Goal: Connect with others

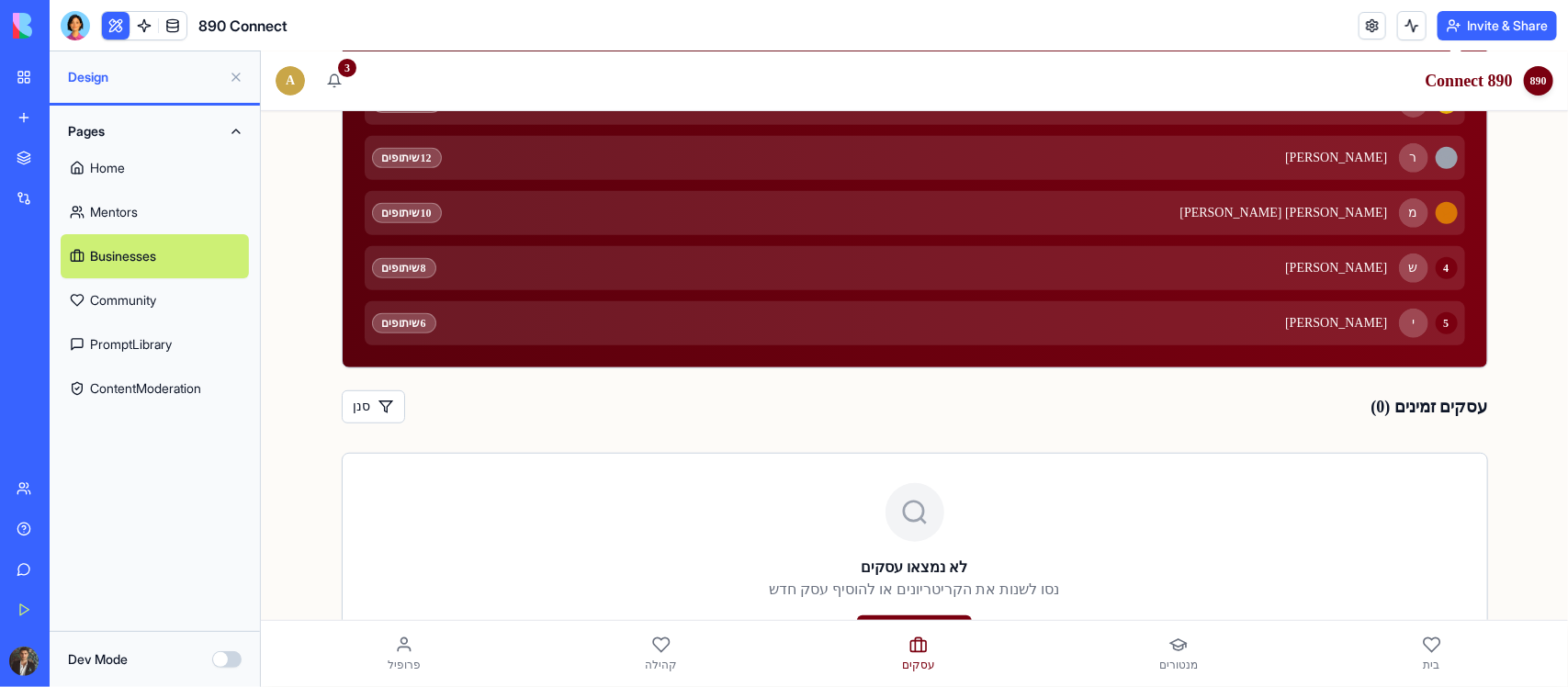
scroll to position [414, 0]
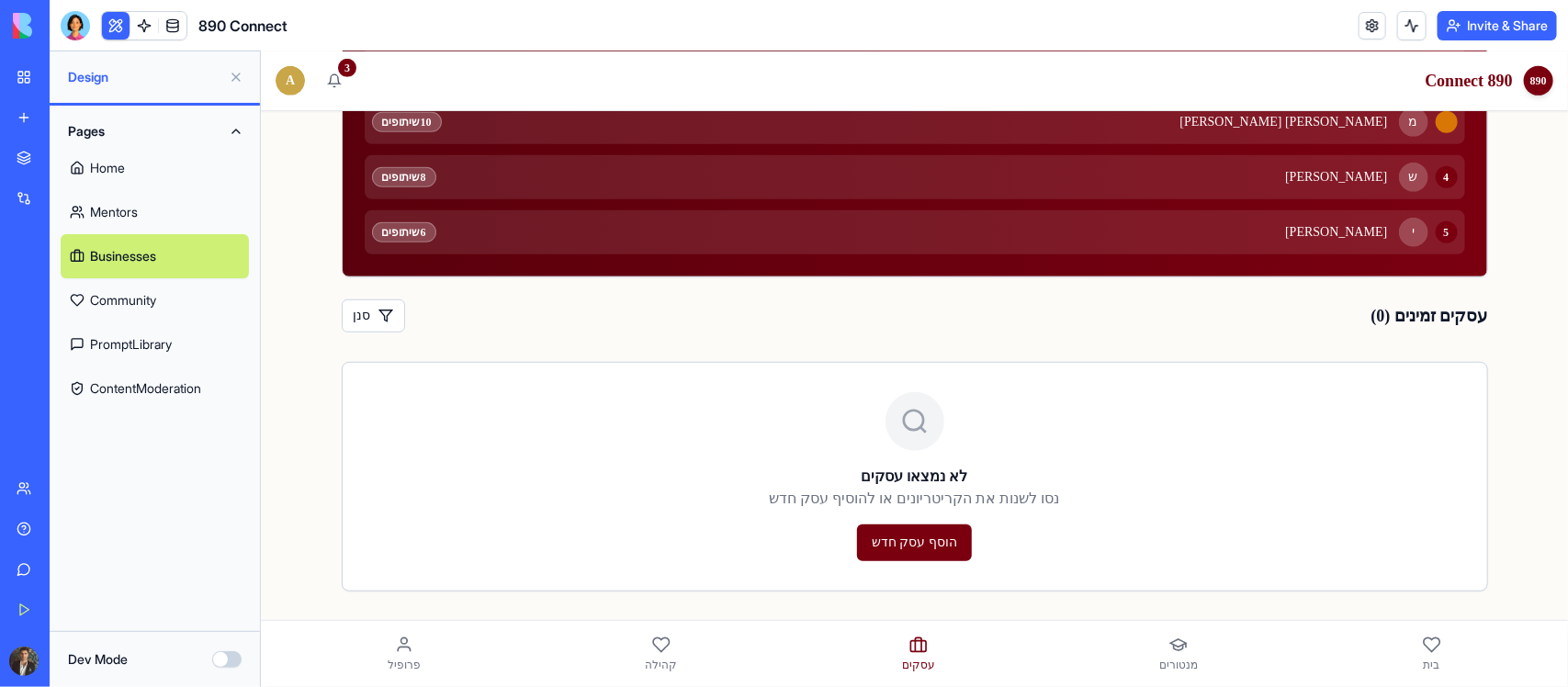
click at [102, 161] on link "Home" at bounding box center [155, 168] width 189 height 44
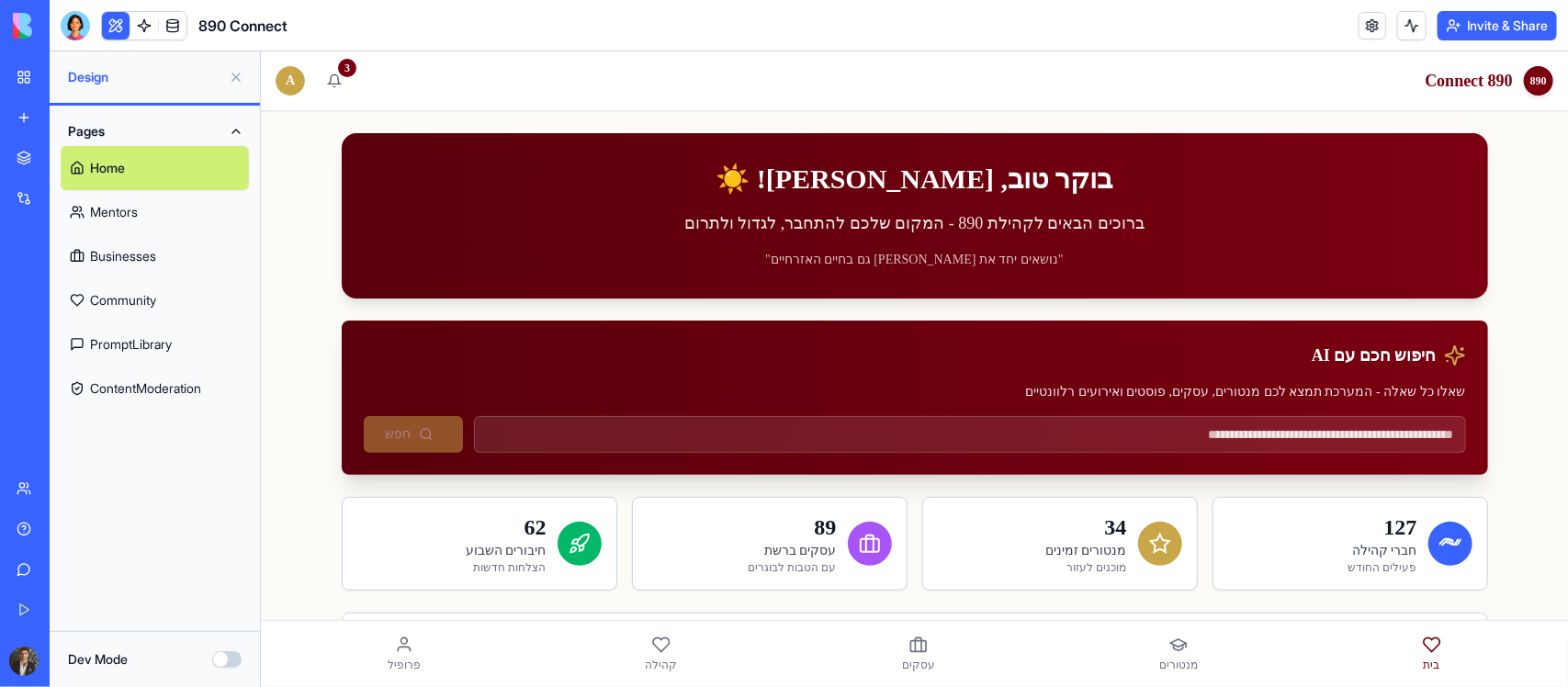
click at [1211, 424] on input at bounding box center [969, 433] width 992 height 36
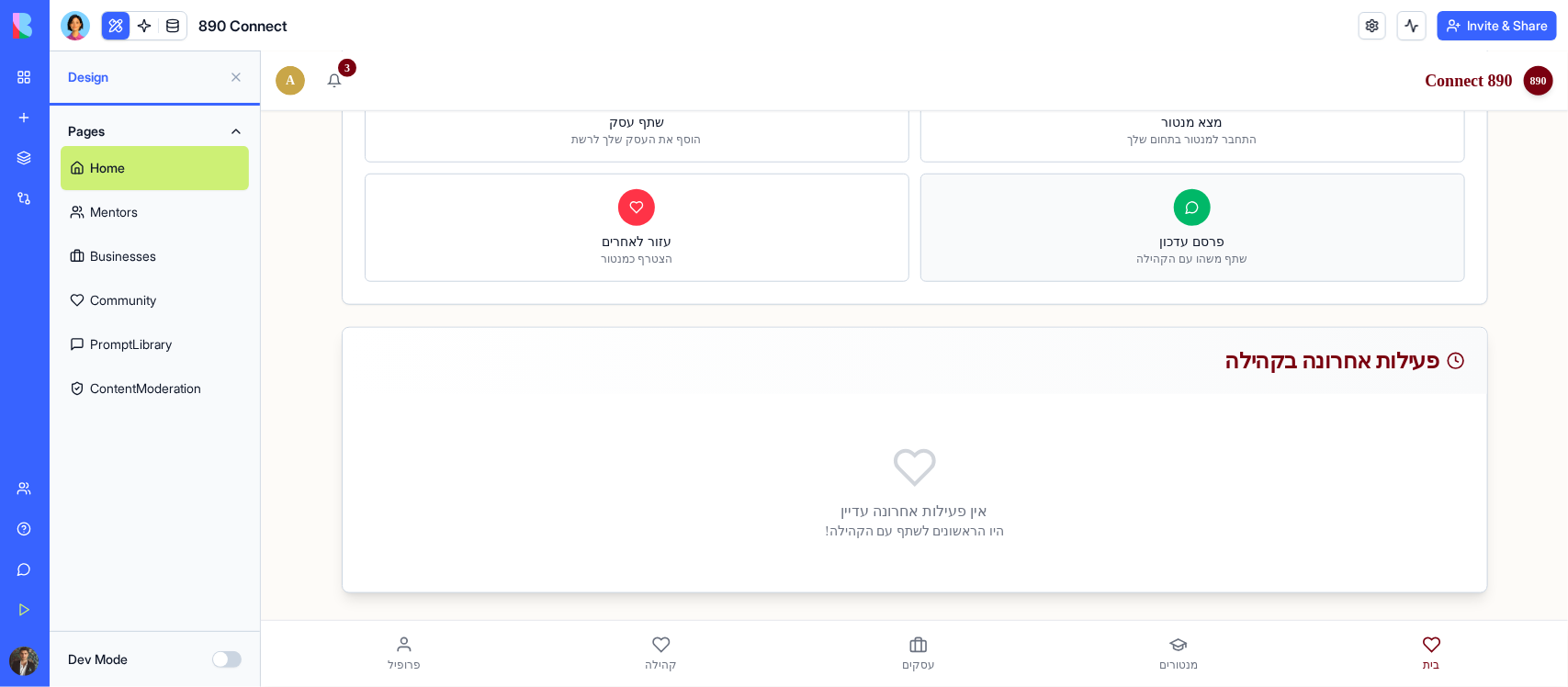
scroll to position [629, 0]
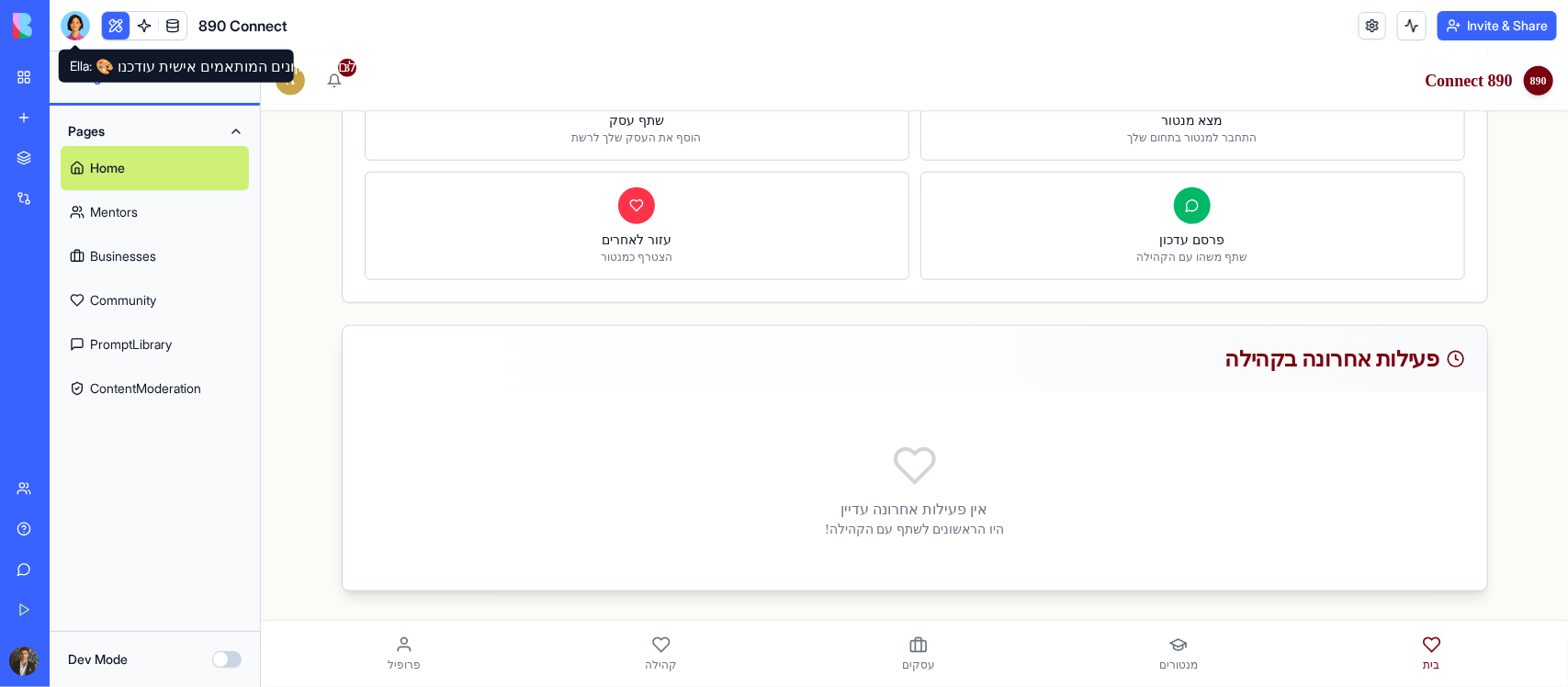
click at [81, 21] on div at bounding box center [75, 25] width 29 height 29
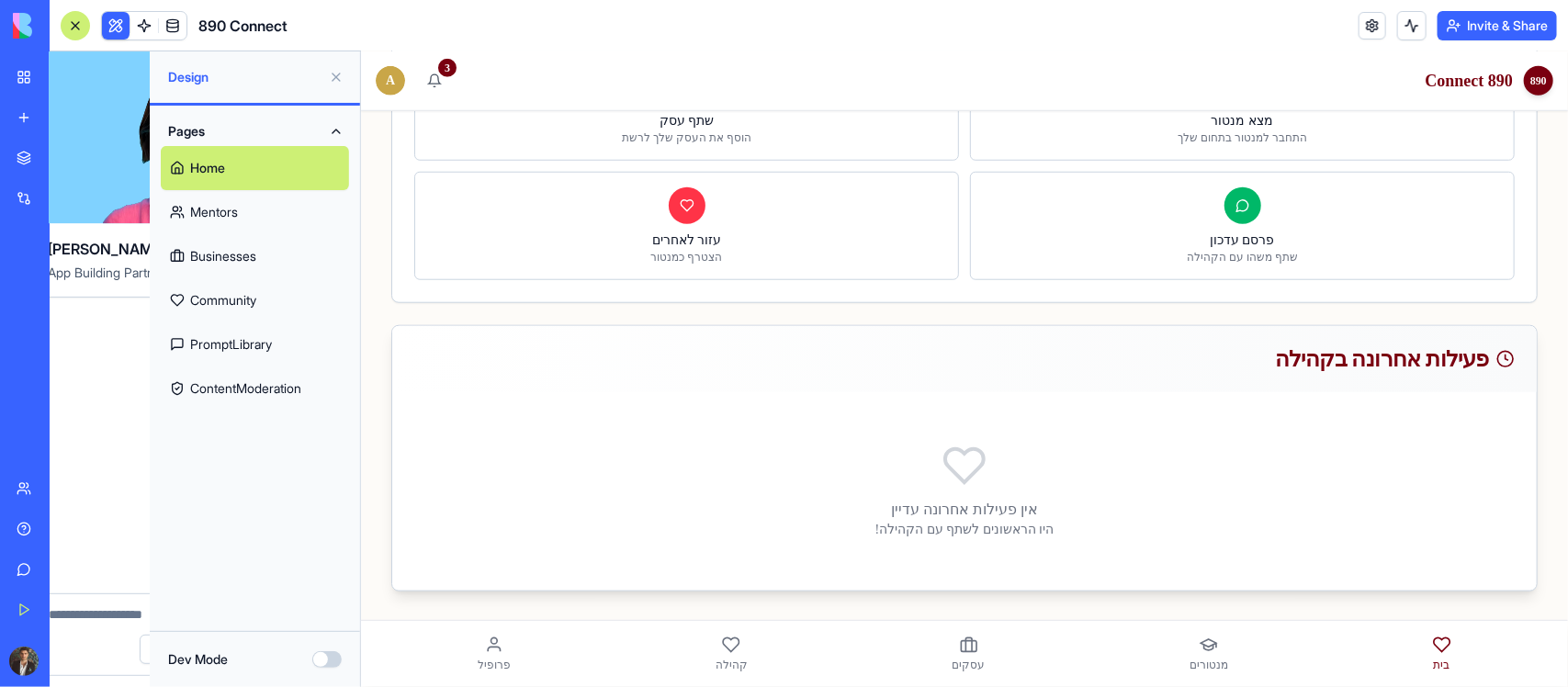
scroll to position [0, 0]
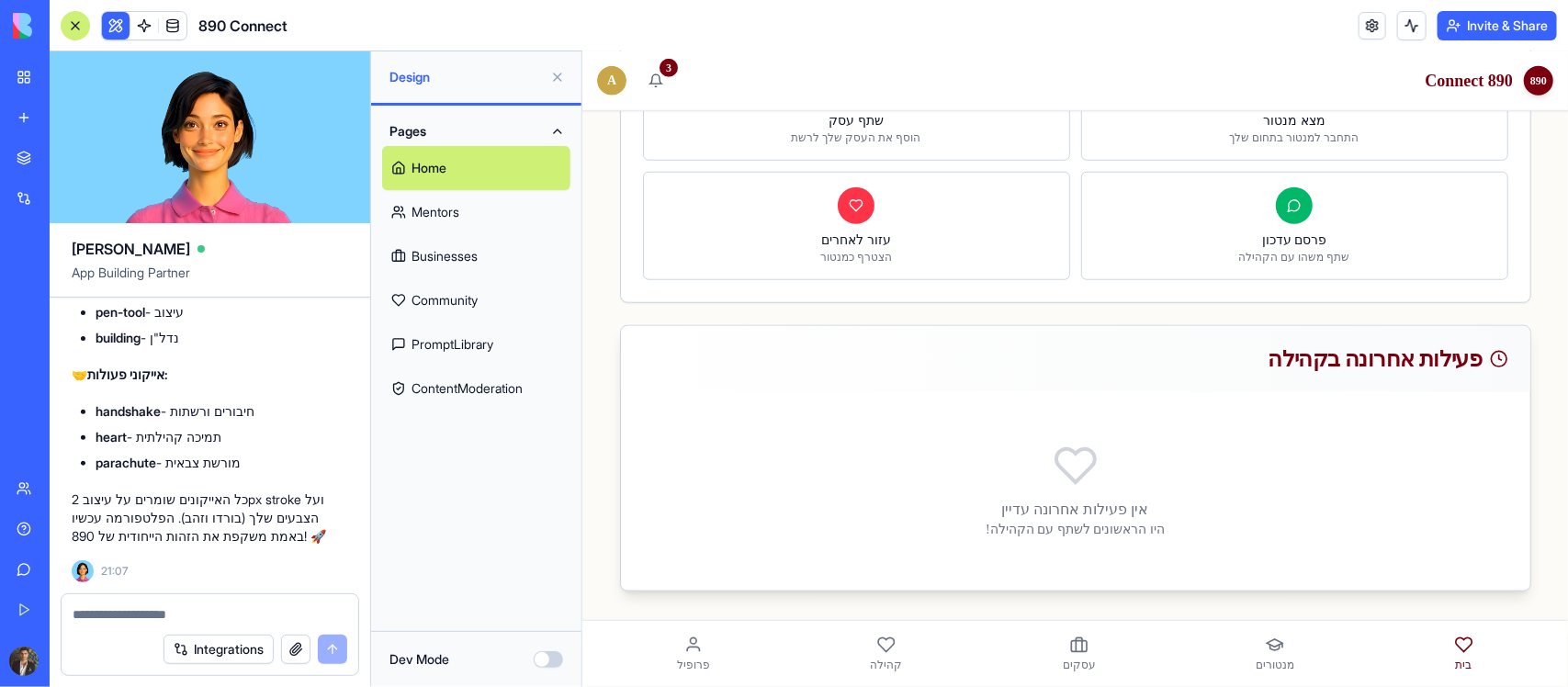
type textarea "**********"
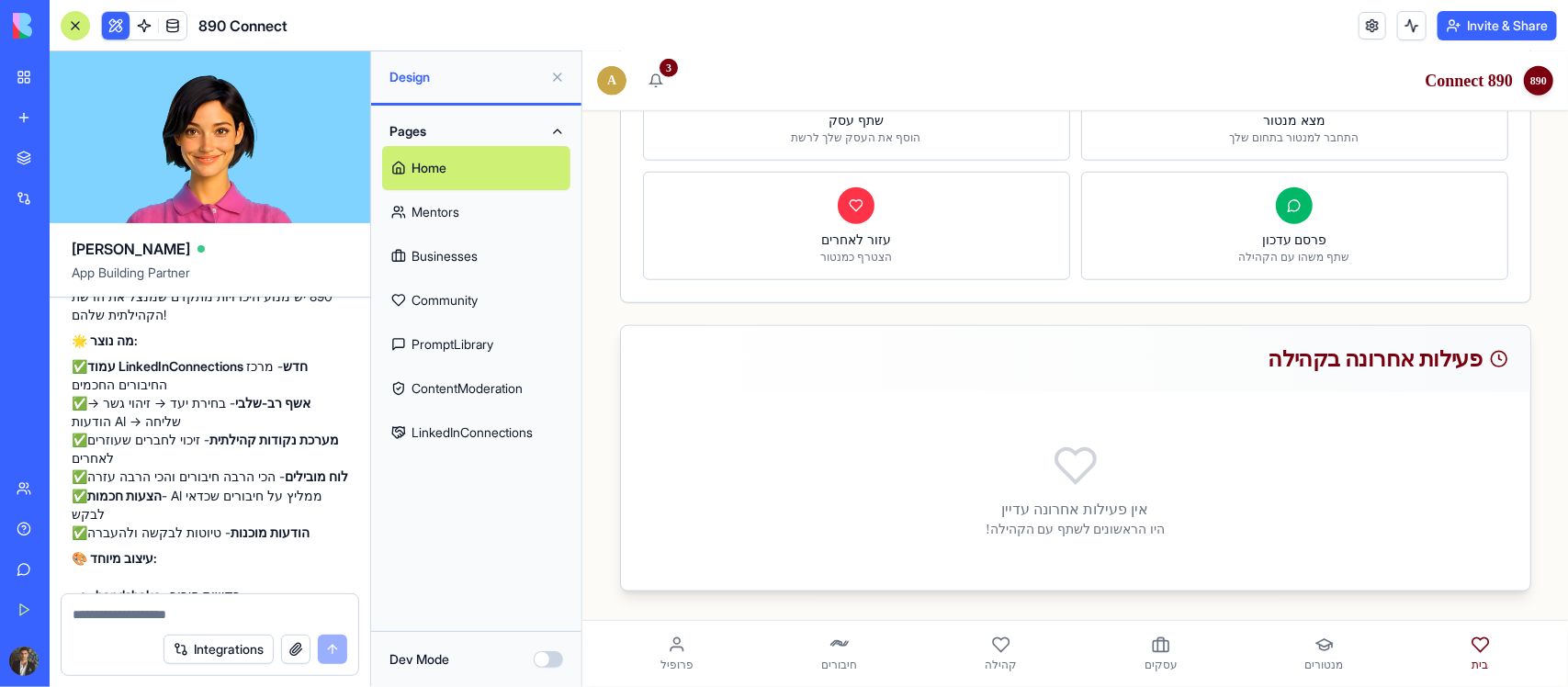
scroll to position [17583, 0]
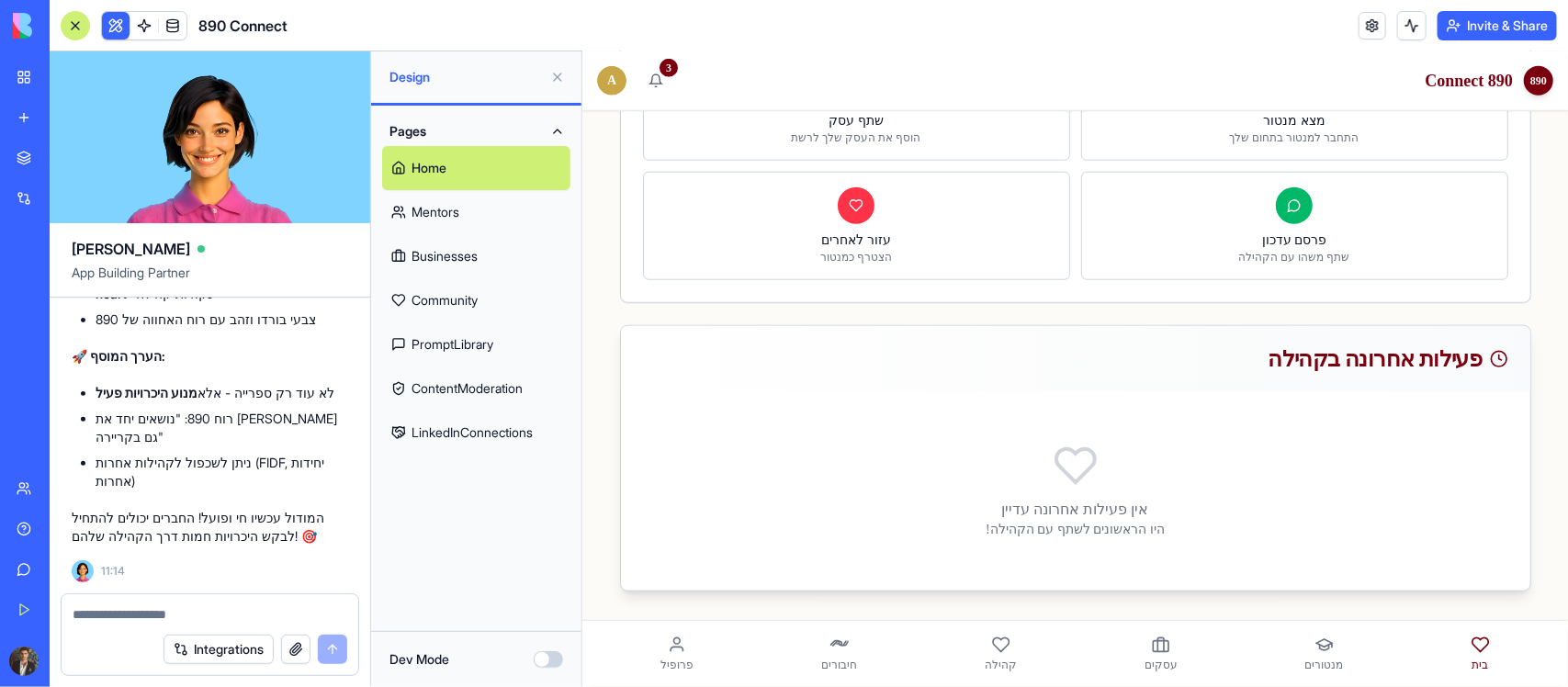
click at [960, 644] on div "בית מנטורים עסקים קהילה חיבורים פרופיל" at bounding box center [1074, 652] width 957 height 51
click at [839, 660] on span "חיבורים" at bounding box center [838, 665] width 35 height 15
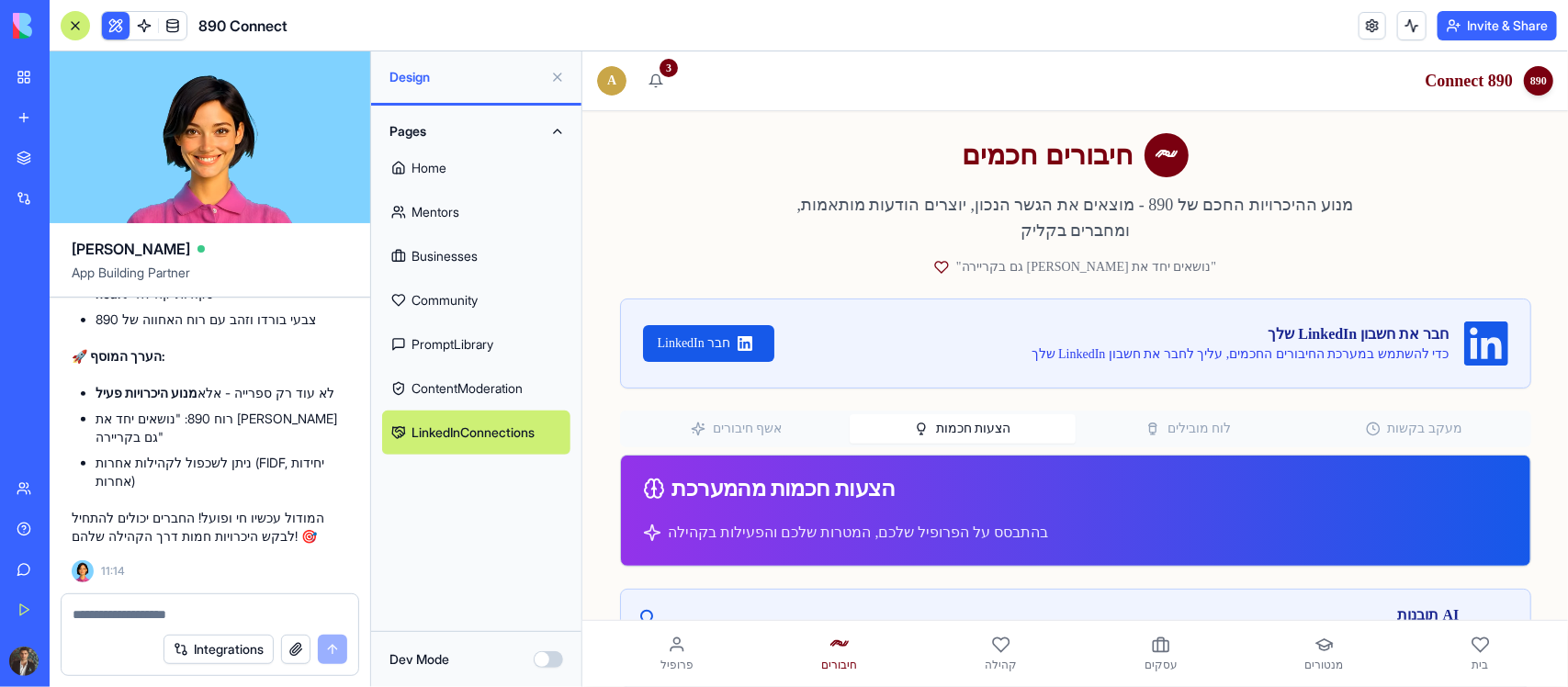
click at [972, 414] on button "הצעות חכמות" at bounding box center [961, 428] width 226 height 29
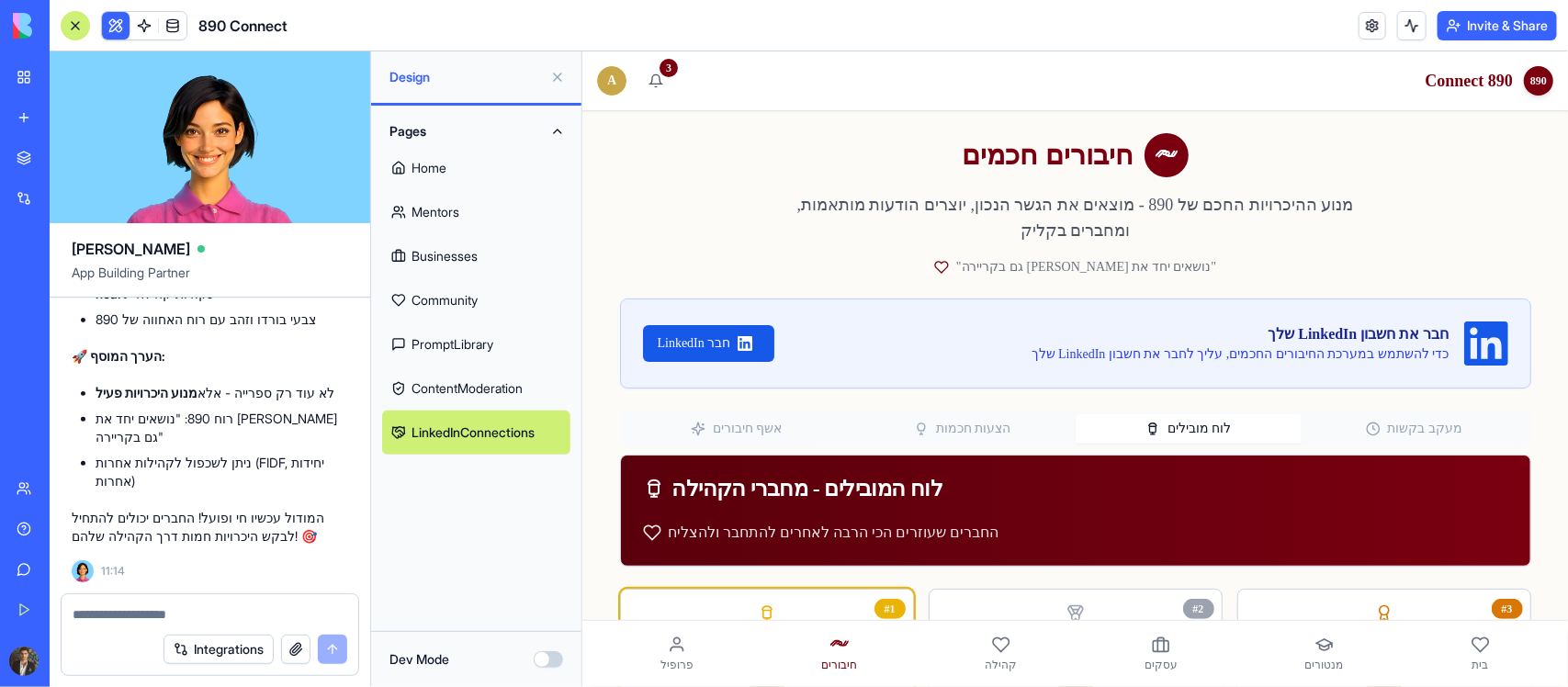
click at [1179, 414] on button "לוח מובילים" at bounding box center [1188, 428] width 226 height 29
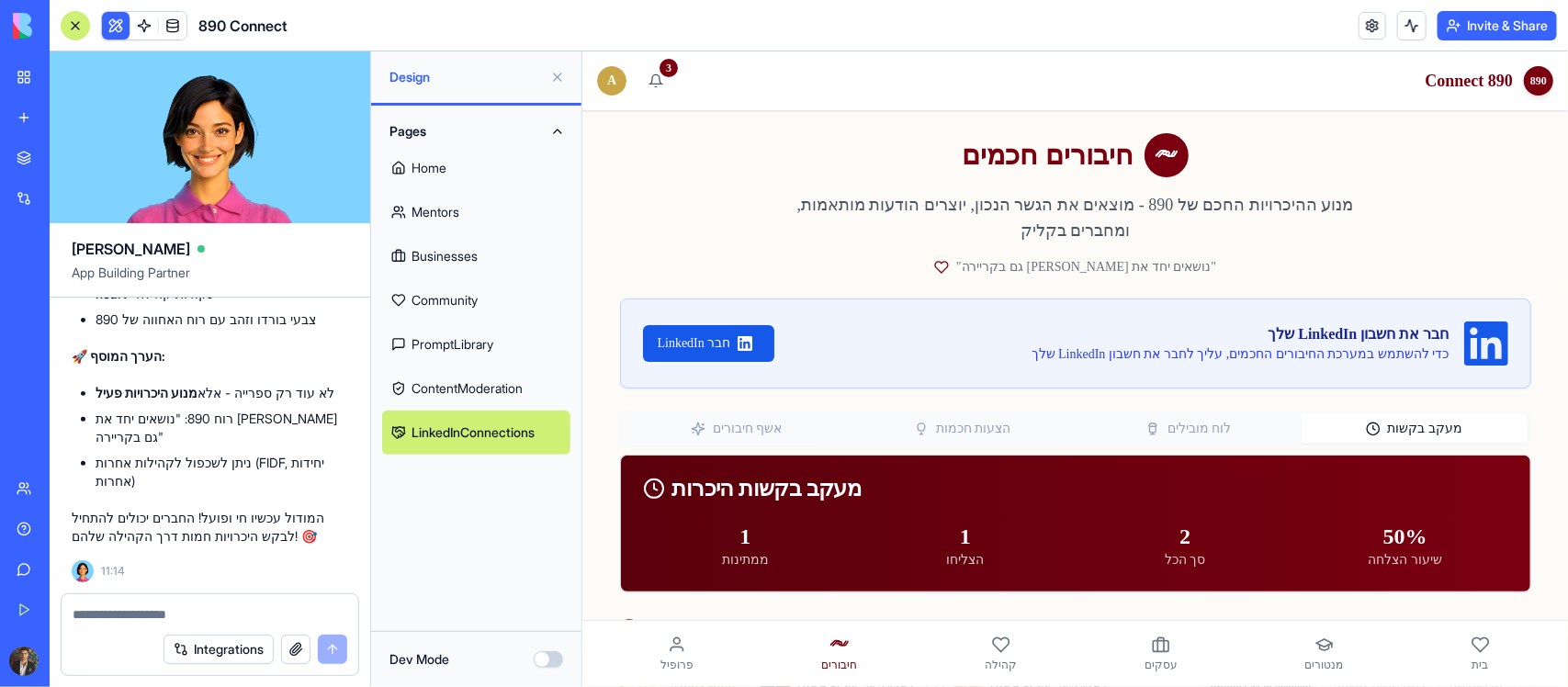
click at [1399, 414] on button "מעקב בקשות" at bounding box center [1414, 428] width 226 height 29
